Goal: Navigation & Orientation: Go to known website

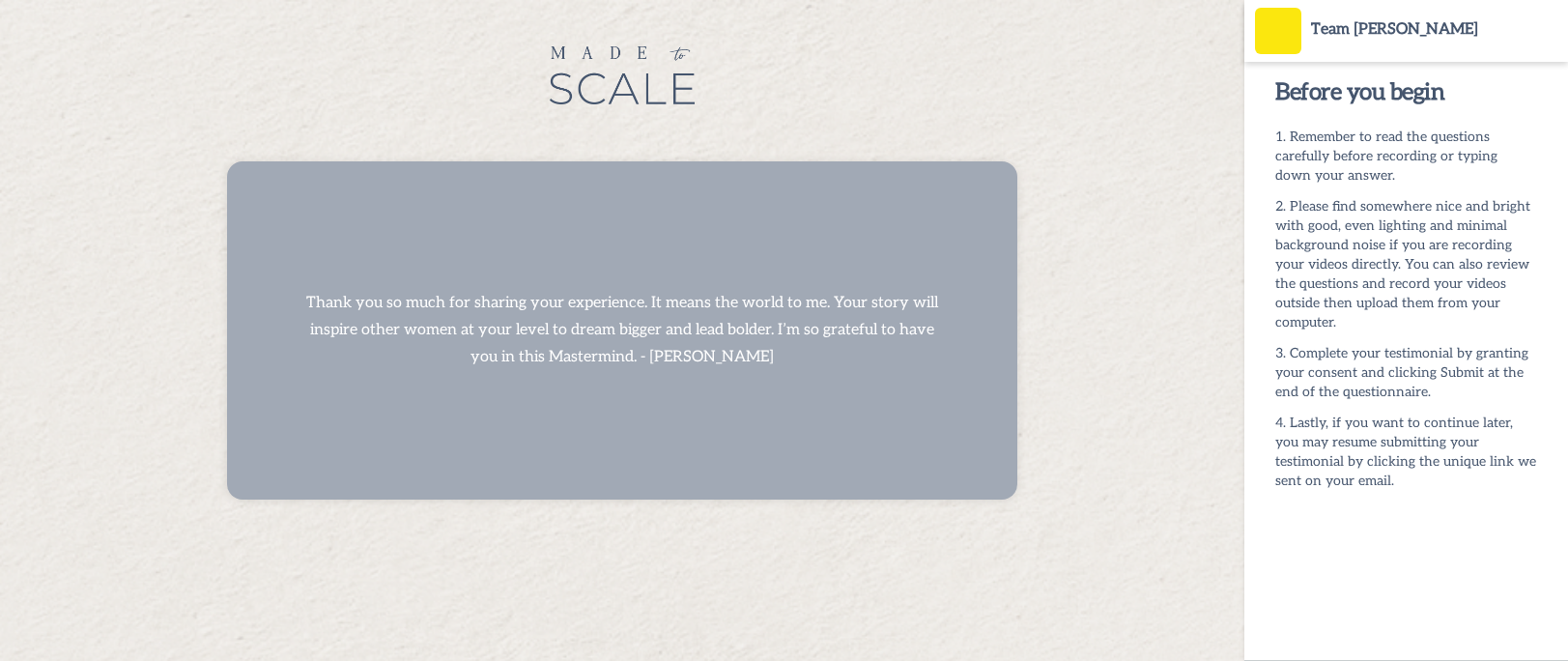
click at [503, 140] on div "Thank you so much for sharing your experience. It means the world to me. Your s…" at bounding box center [622, 330] width 1244 height 661
